Goal: Check status: Check status

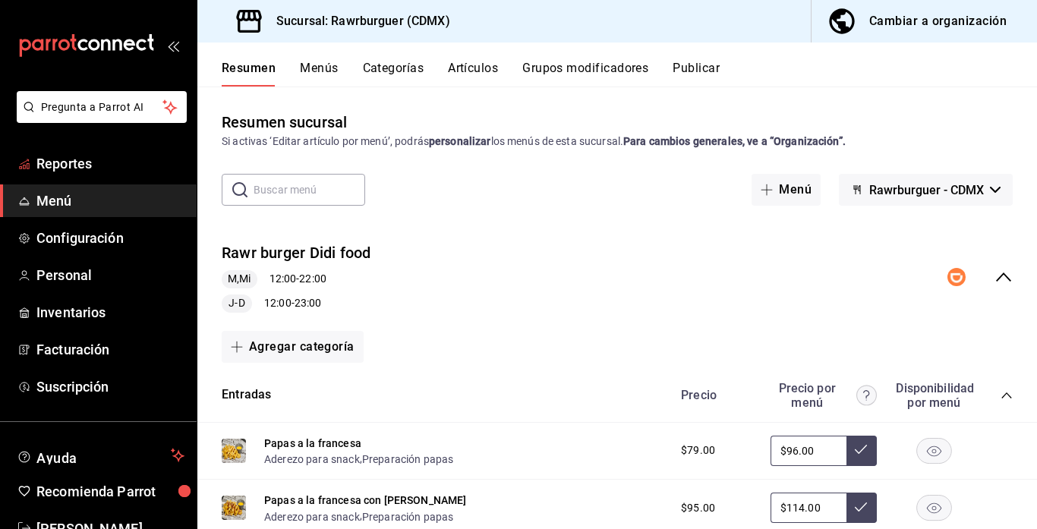
click at [103, 166] on span "Reportes" at bounding box center [110, 163] width 148 height 21
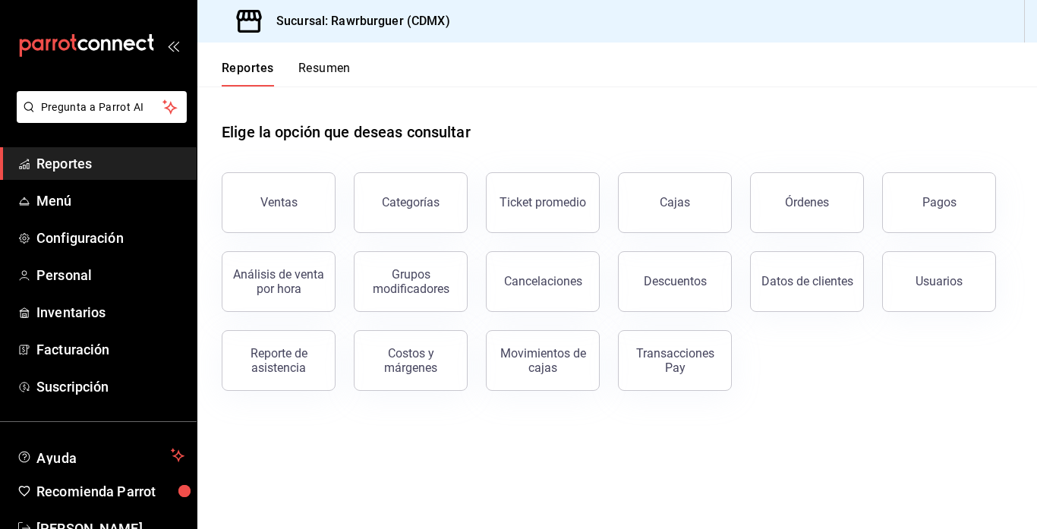
click at [309, 71] on button "Resumen" at bounding box center [324, 74] width 52 height 26
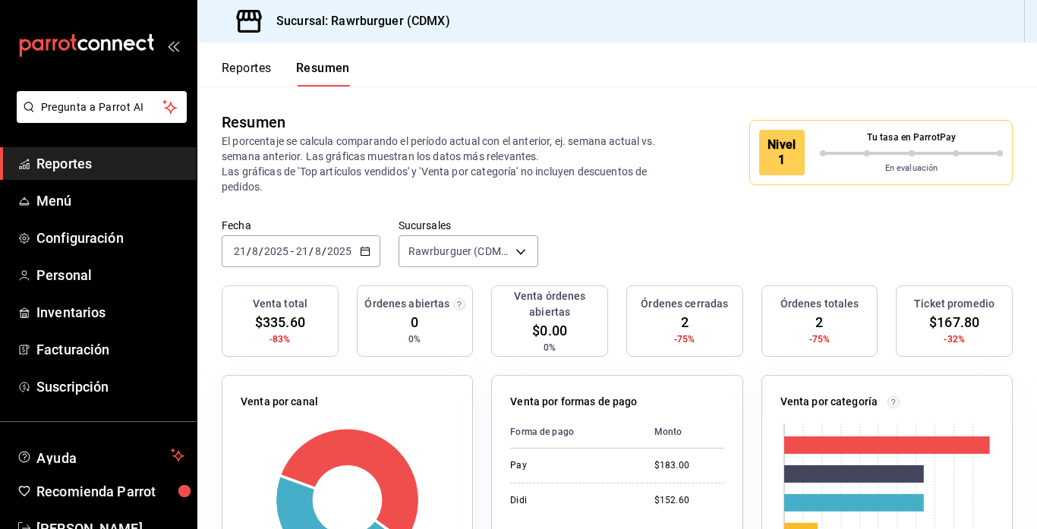
click at [330, 254] on input "2025" at bounding box center [340, 251] width 26 height 12
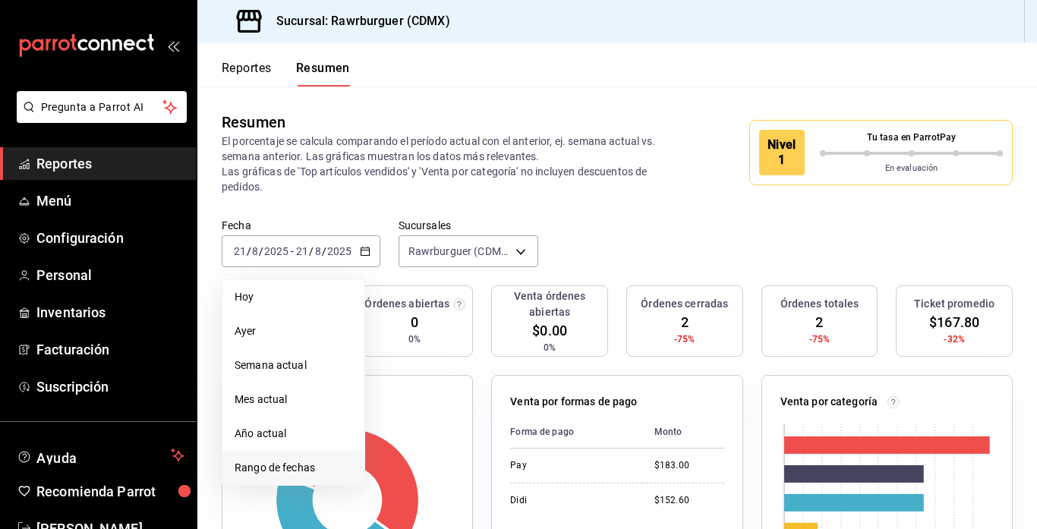
click at [269, 465] on span "Rango de fechas" at bounding box center [294, 468] width 118 height 16
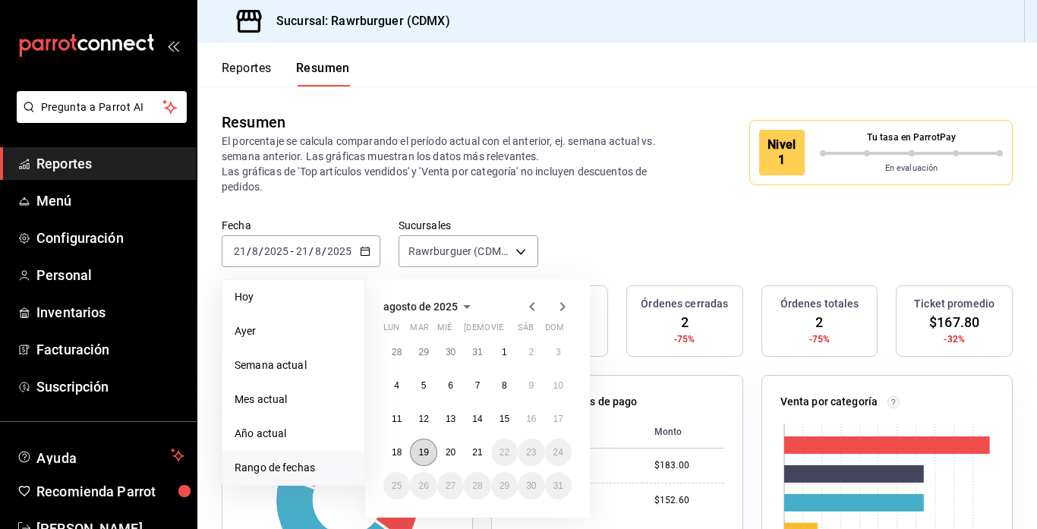
click at [426, 451] on abbr "19" at bounding box center [423, 452] width 10 height 11
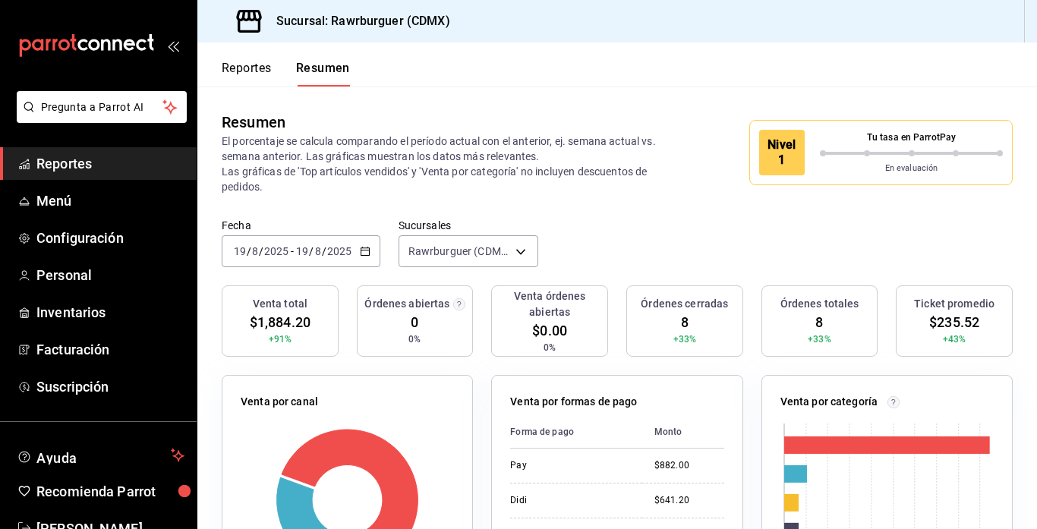
click at [324, 247] on span "/" at bounding box center [324, 251] width 5 height 12
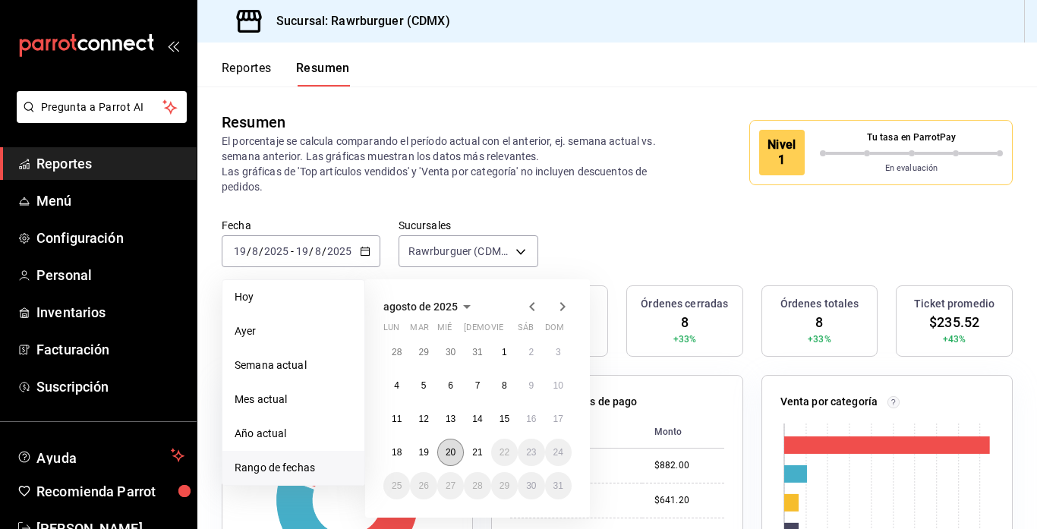
click at [451, 453] on abbr "20" at bounding box center [451, 452] width 10 height 11
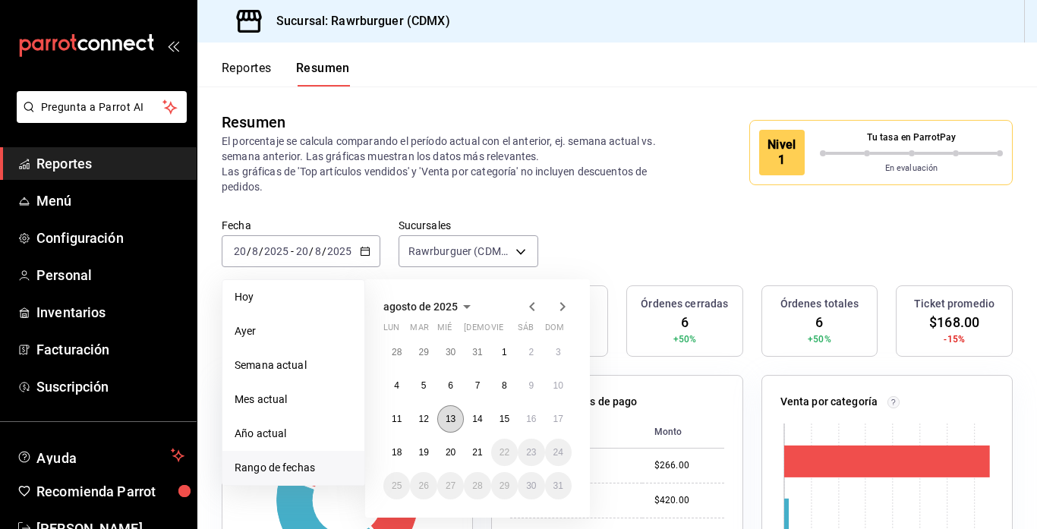
click at [450, 422] on abbr "13" at bounding box center [451, 419] width 10 height 11
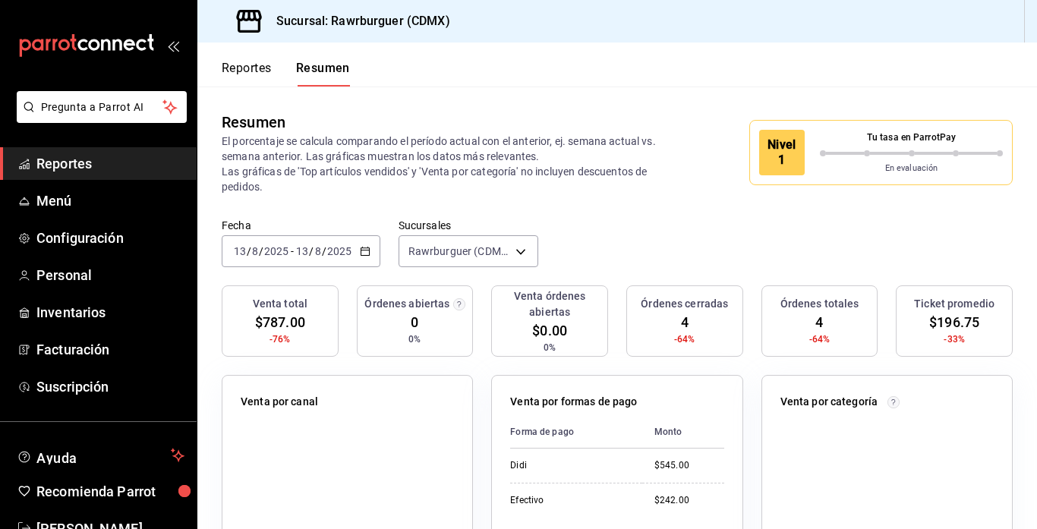
click at [304, 243] on div "[DATE] [DATE] - [DATE] [DATE]" at bounding box center [301, 251] width 159 height 32
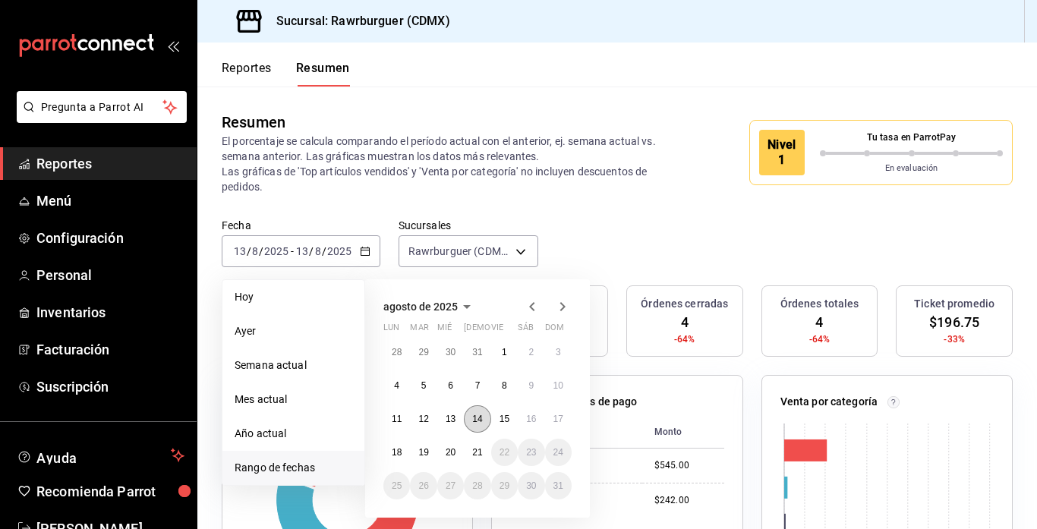
click at [476, 427] on button "14" at bounding box center [477, 419] width 27 height 27
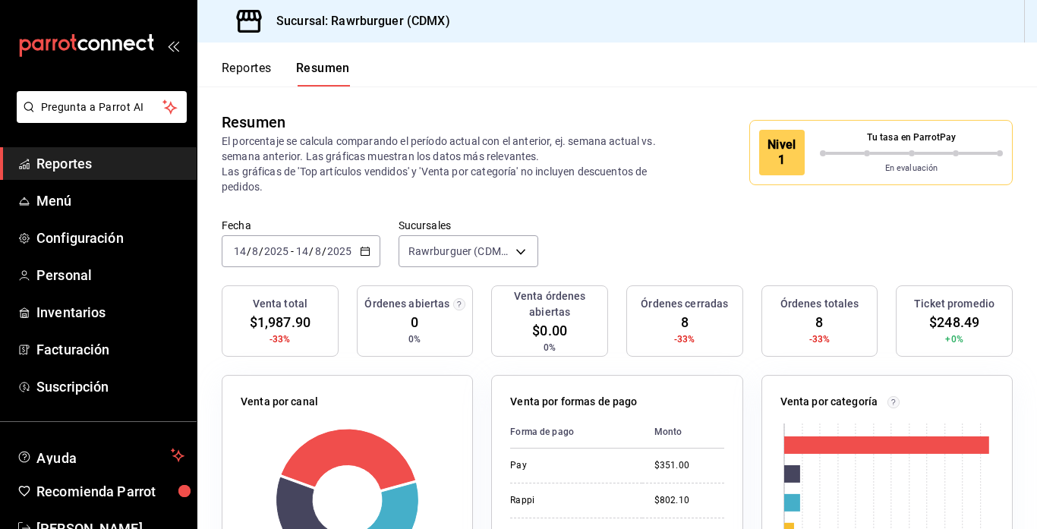
click at [300, 255] on input "14" at bounding box center [302, 251] width 14 height 12
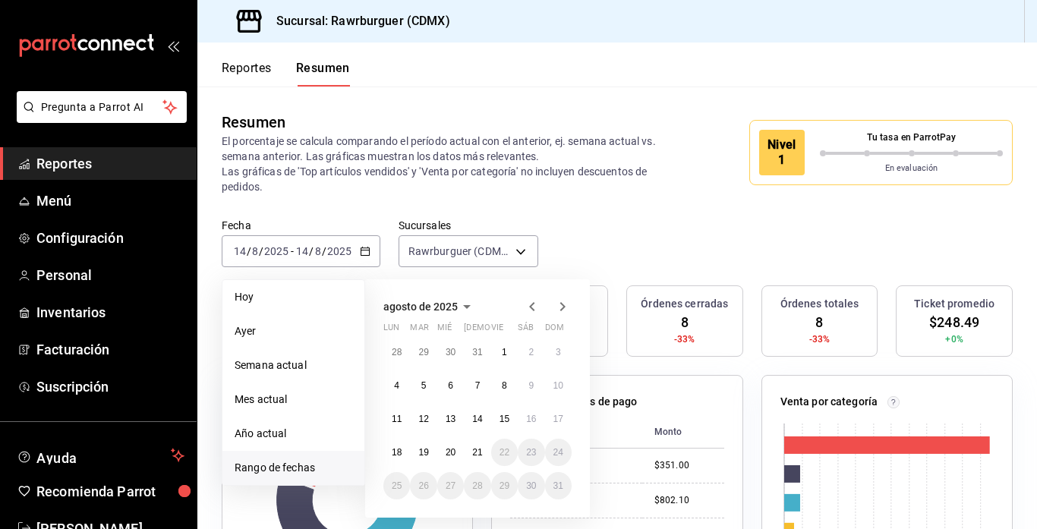
click at [585, 232] on div "Fecha [DATE] [DATE] - [DATE] [DATE] [PERSON_NAME] Semana actual Mes actual Año …" at bounding box center [617, 252] width 840 height 67
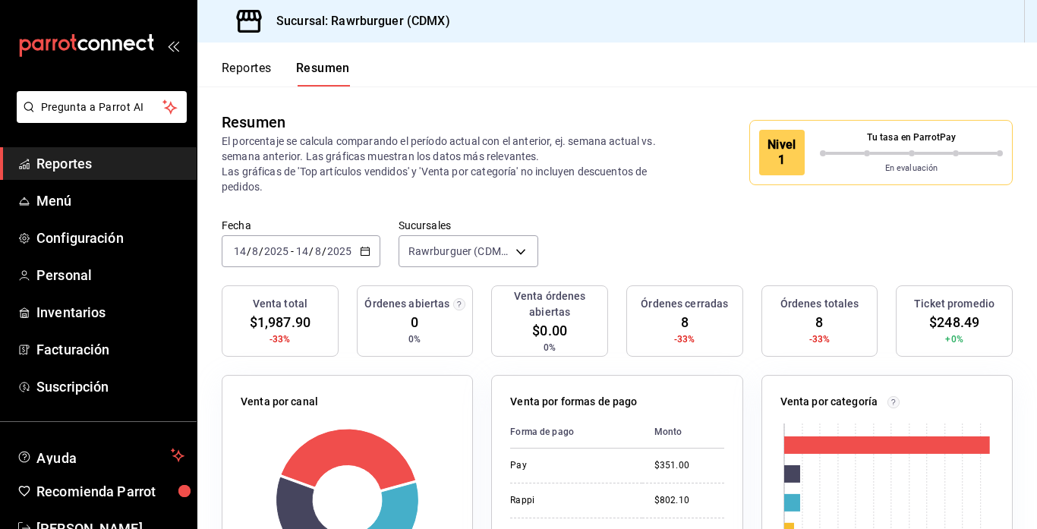
click at [327, 245] on input "2025" at bounding box center [340, 251] width 26 height 12
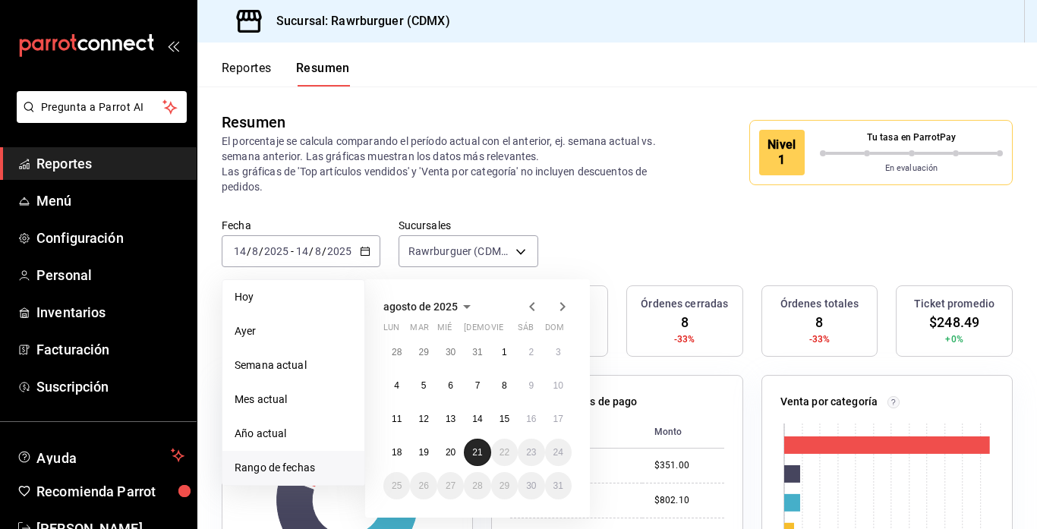
click at [476, 447] on abbr "21" at bounding box center [477, 452] width 10 height 11
